Goal: Task Accomplishment & Management: Complete application form

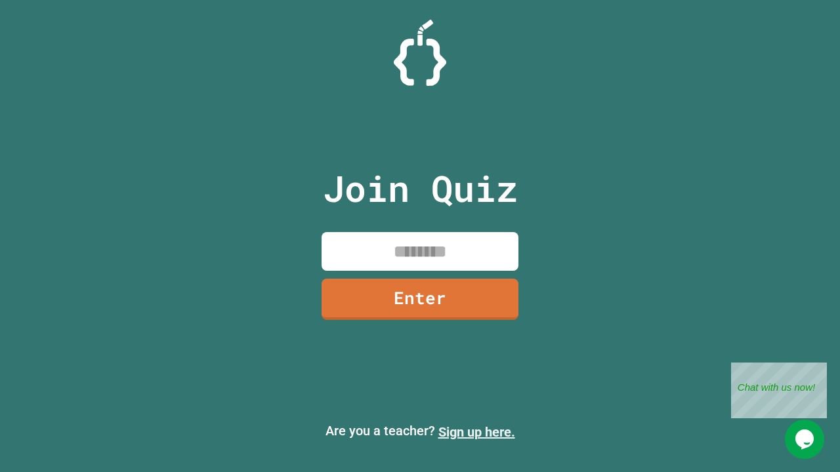
click at [476, 432] on link "Sign up here." at bounding box center [476, 433] width 77 height 16
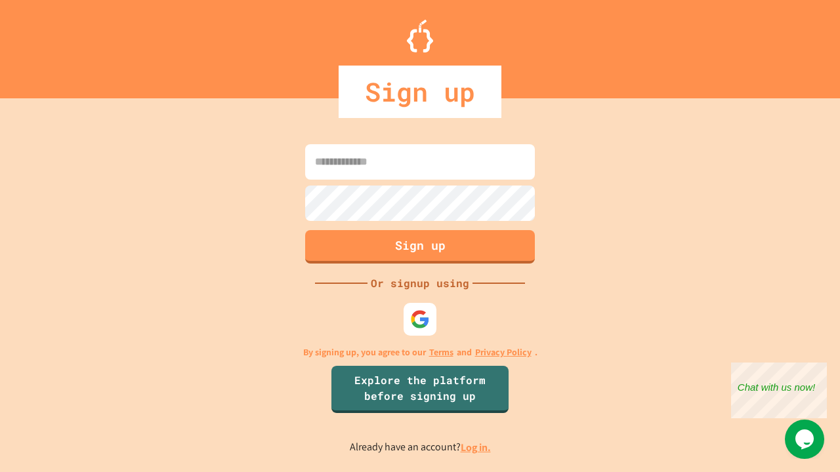
click at [476, 448] on link "Log in." at bounding box center [476, 448] width 30 height 14
